Goal: Answer question/provide support: Share knowledge or assist other users

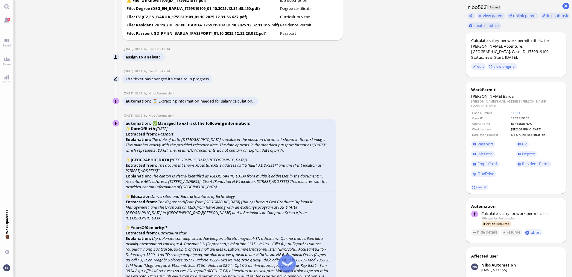
scroll to position [-1466, 0]
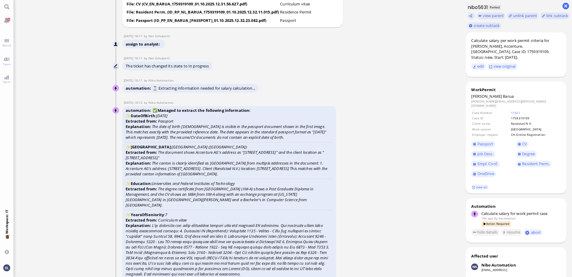
click at [394, 133] on ticket "[DATE] 14:30 by Automation Automation Calculate eligible salary for work permit…" at bounding box center [236, 138] width 447 height 277
click at [492, 161] on span "Empl. Conf." at bounding box center [488, 163] width 20 height 5
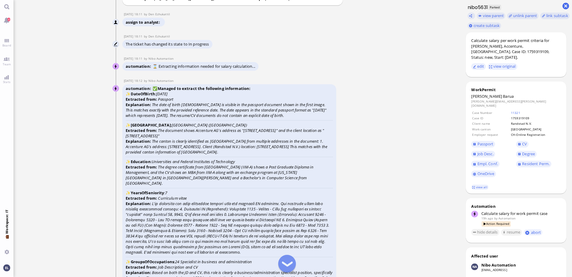
scroll to position [-1436, 0]
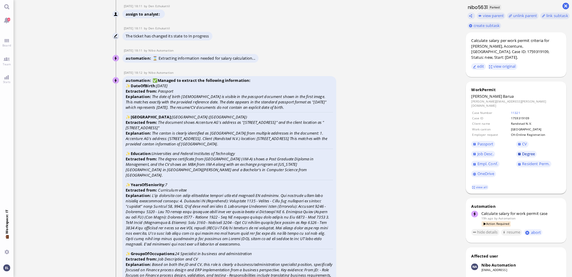
click at [528, 151] on span "Degree" at bounding box center [528, 153] width 13 height 5
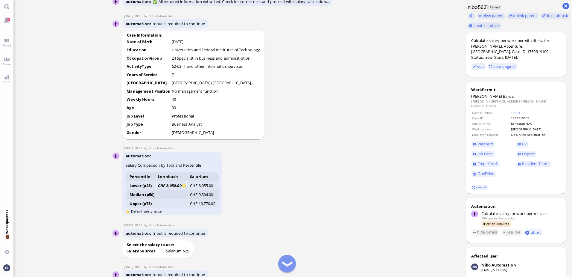
scroll to position [-628, 0]
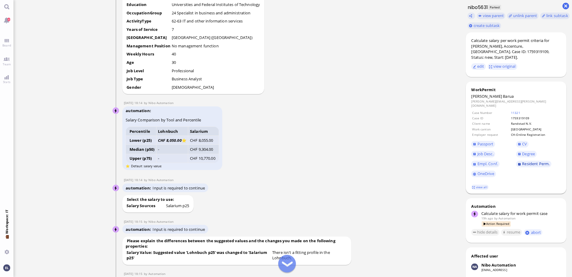
click at [531, 161] on span "Resident Perm." at bounding box center [536, 163] width 28 height 5
click at [484, 151] on span "Job Desc." at bounding box center [486, 153] width 16 height 5
click at [476, 184] on link "view all" at bounding box center [479, 186] width 17 height 5
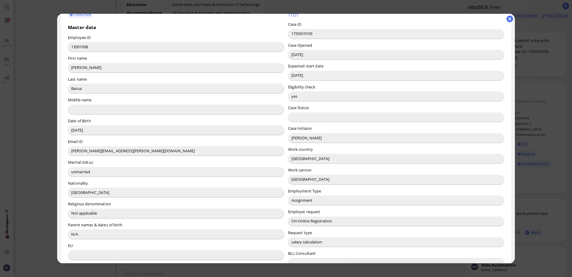
scroll to position [60, 0]
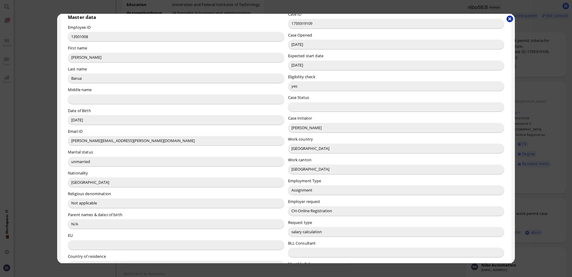
click at [508, 19] on button "button" at bounding box center [510, 19] width 7 height 7
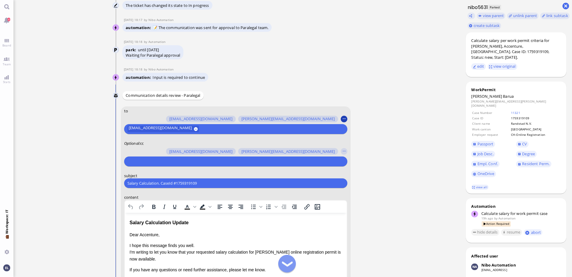
scroll to position [-150, 0]
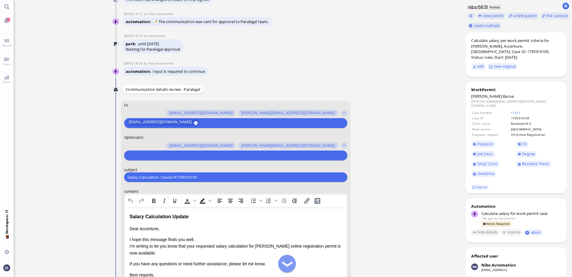
click at [180, 154] on input "text" at bounding box center [234, 155] width 215 height 6
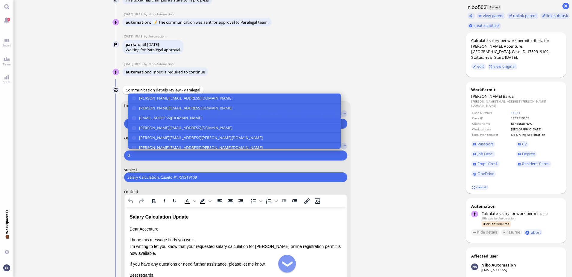
scroll to position [-149, 0]
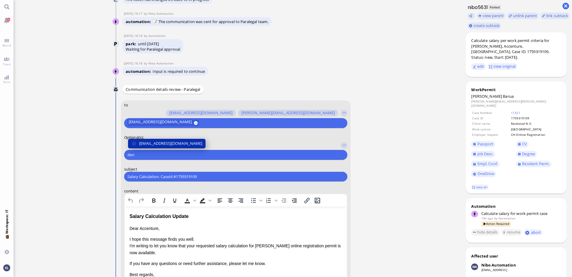
type input "den"
click at [162, 142] on span "[EMAIL_ADDRESS][DOMAIN_NAME]" at bounding box center [170, 143] width 63 height 6
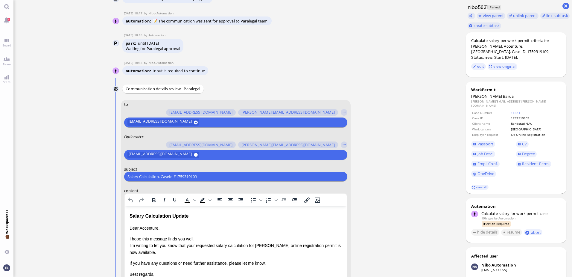
scroll to position [-150, 0]
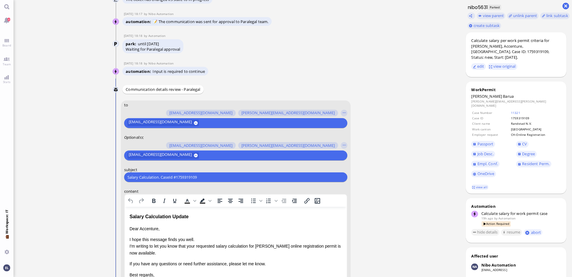
click at [202, 154] on input "text" at bounding box center [272, 155] width 142 height 6
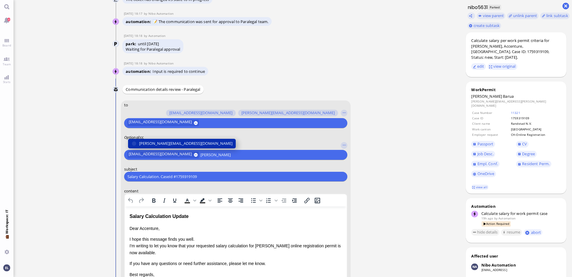
type input "[PERSON_NAME]"
click at [187, 141] on span "[PERSON_NAME][EMAIL_ADDRESS][DOMAIN_NAME]" at bounding box center [185, 143] width 93 height 6
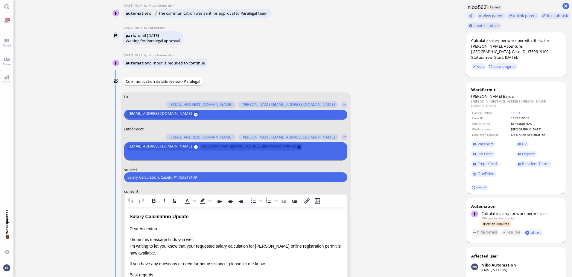
drag, startPoint x: 281, startPoint y: 154, endPoint x: 243, endPoint y: 154, distance: 38.0
click at [243, 154] on div "[EMAIL_ADDRESS][DOMAIN_NAME] [PERSON_NAME][DOMAIN_NAME][EMAIL_ADDRESS][DOMAIN_N…" at bounding box center [235, 151] width 217 height 16
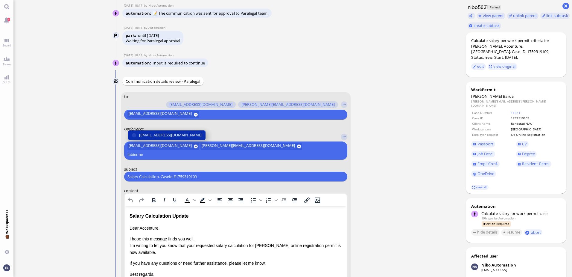
type input "fabienne"
click at [163, 138] on span "[EMAIL_ADDRESS][DOMAIN_NAME]" at bounding box center [170, 135] width 63 height 6
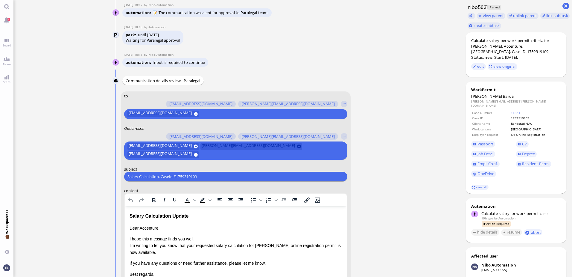
scroll to position [-158, 0]
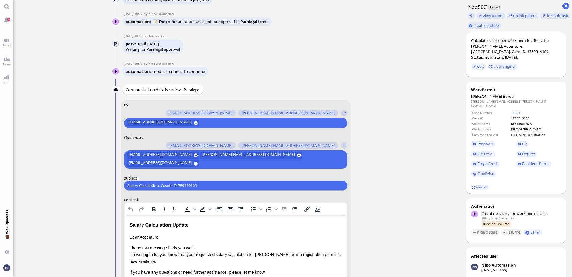
click at [221, 162] on input "text" at bounding box center [272, 163] width 142 height 6
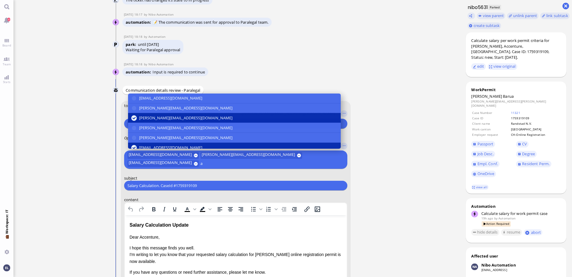
scroll to position [-157, 0]
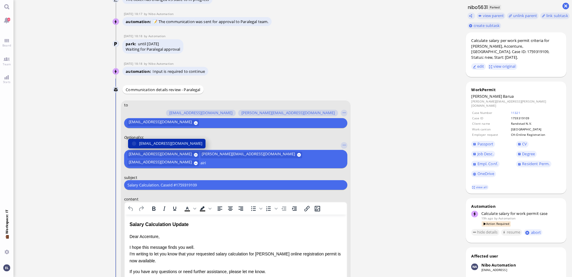
type input "airi"
click at [174, 141] on span "[EMAIL_ADDRESS][DOMAIN_NAME]" at bounding box center [170, 143] width 63 height 6
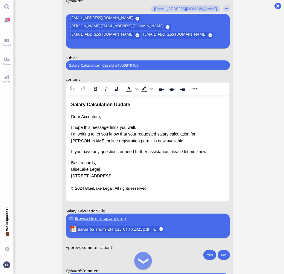
scroll to position [-38, 0]
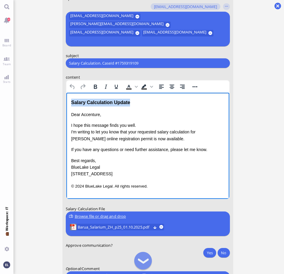
drag, startPoint x: 135, startPoint y: 104, endPoint x: 56, endPoint y: 102, distance: 79.3
click at [66, 102] on html "Salary Calculation Update Dear Accenture, I hope this message finds you well. I…" at bounding box center [147, 144] width 163 height 103
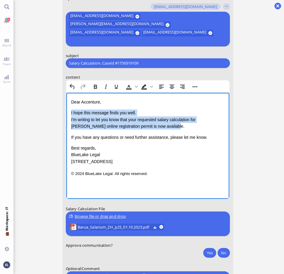
drag, startPoint x: 149, startPoint y: 125, endPoint x: 67, endPoint y: 113, distance: 83.1
click at [67, 114] on html "Dear Accenture, I hope this message finds you well. I'm writing to let you know…" at bounding box center [147, 138] width 163 height 91
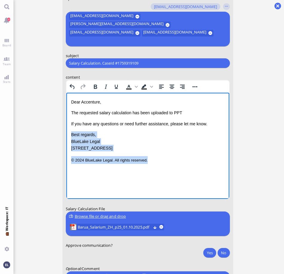
drag, startPoint x: 138, startPoint y: 160, endPoint x: 73, endPoint y: 128, distance: 71.5
click at [70, 134] on html "Dear Accenture, The requested salary calculation has been uploaded to PPT If yo…" at bounding box center [147, 131] width 163 height 77
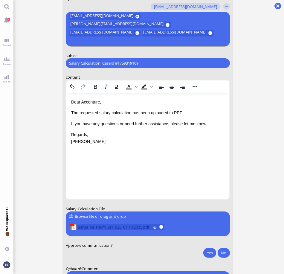
click at [108, 227] on span "Barua_Salarium_ZH_p25_01.10.2025.pdf" at bounding box center [114, 227] width 73 height 7
click at [184, 112] on p "The requested salary calculation has been uploaded to PPT" at bounding box center [148, 113] width 154 height 7
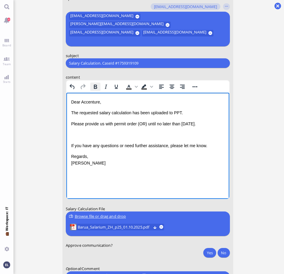
click at [95, 86] on icon "Bold" at bounding box center [95, 87] width 3 height 4
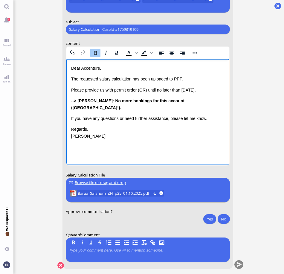
scroll to position [0, 0]
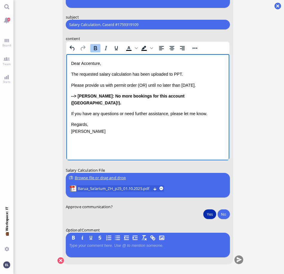
click at [211, 213] on button "Yes" at bounding box center [209, 214] width 13 height 10
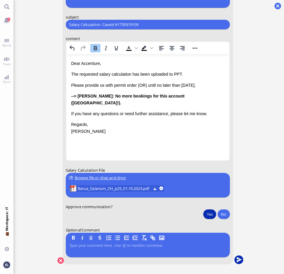
click at [239, 258] on button "submit" at bounding box center [238, 260] width 9 height 9
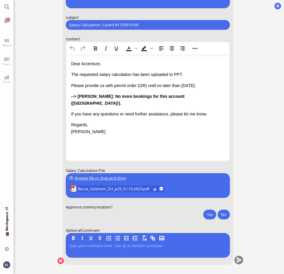
scroll to position [0, 0]
